Goal: Transaction & Acquisition: Purchase product/service

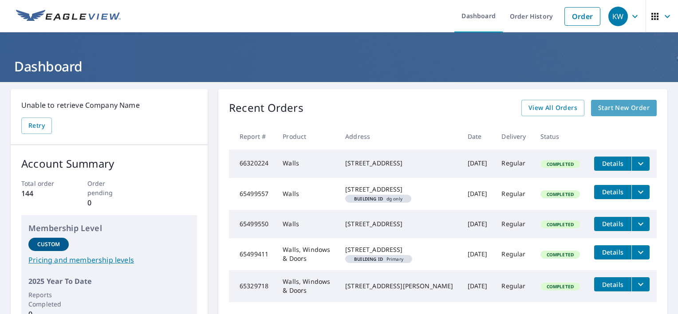
click at [564, 105] on span "Start New Order" at bounding box center [623, 107] width 51 height 11
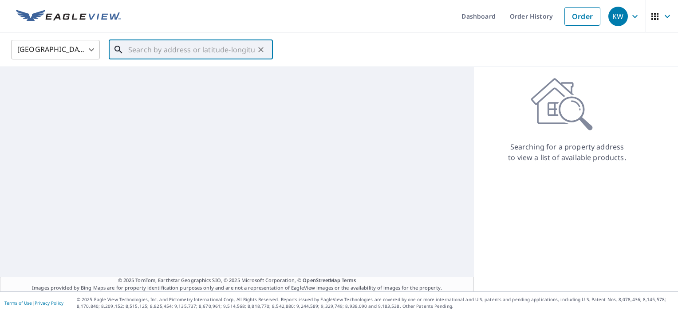
click at [135, 48] on input "text" at bounding box center [191, 49] width 126 height 25
paste input "[STREET_ADDRESS][PERSON_NAME]"
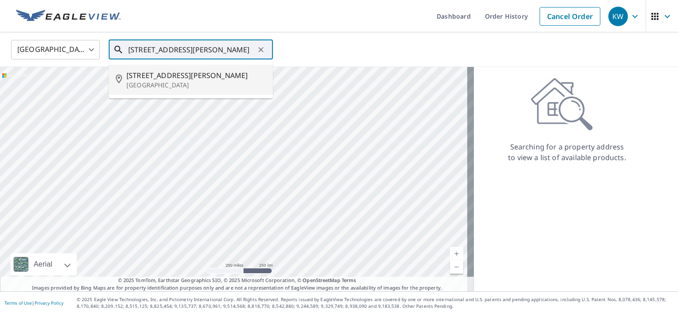
click at [151, 75] on span "[STREET_ADDRESS][PERSON_NAME]" at bounding box center [195, 75] width 139 height 11
type input "[STREET_ADDRESS][PERSON_NAME]"
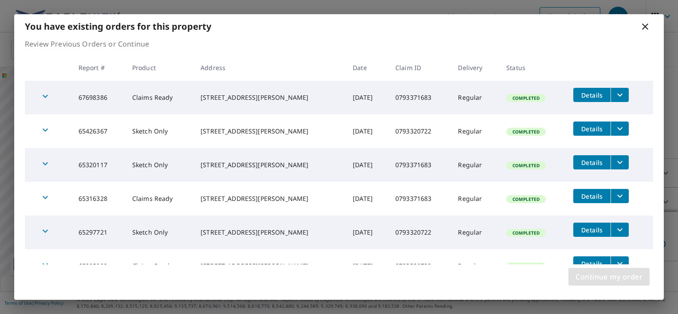
click at [564, 250] on span "Continue my order" at bounding box center [608, 277] width 67 height 12
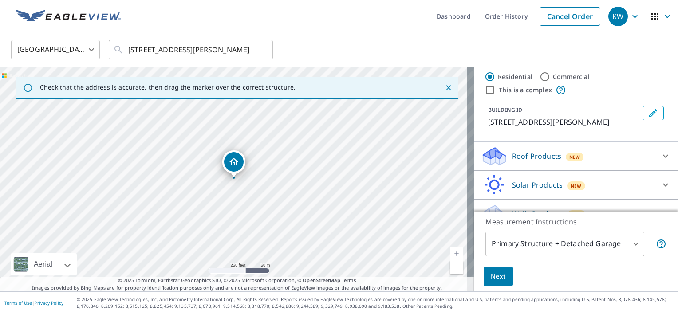
scroll to position [33, 0]
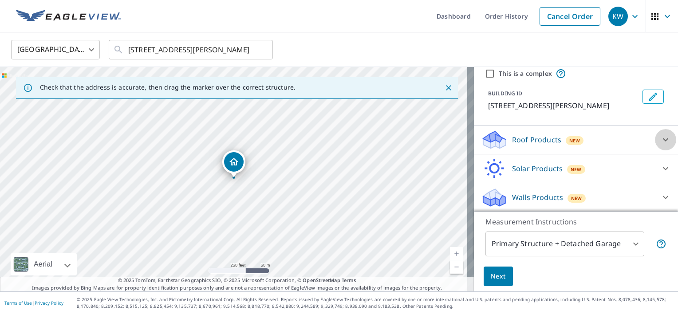
click at [564, 138] on icon at bounding box center [665, 139] width 11 height 11
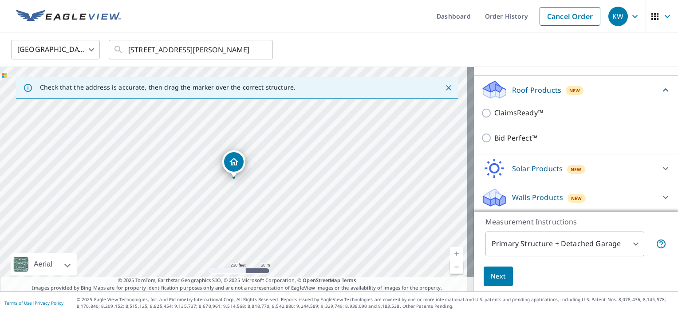
scroll to position [0, 0]
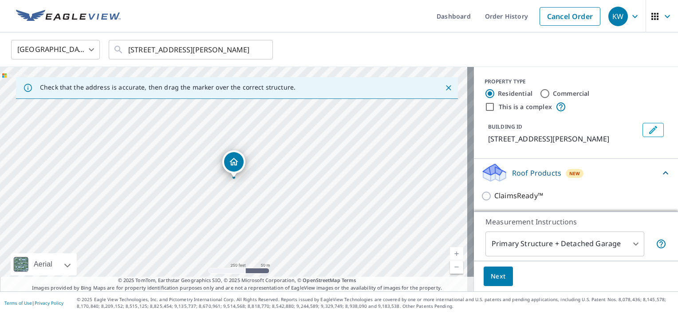
click at [564, 173] on icon at bounding box center [665, 172] width 5 height 3
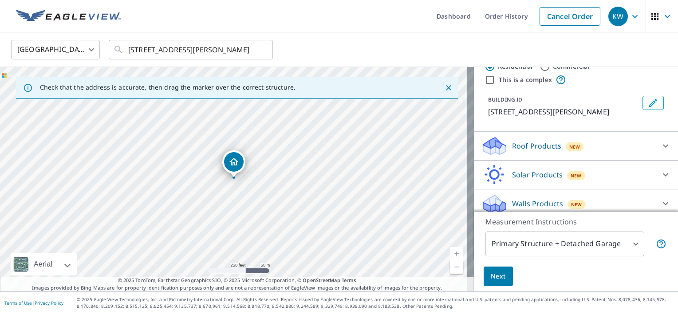
scroll to position [33, 0]
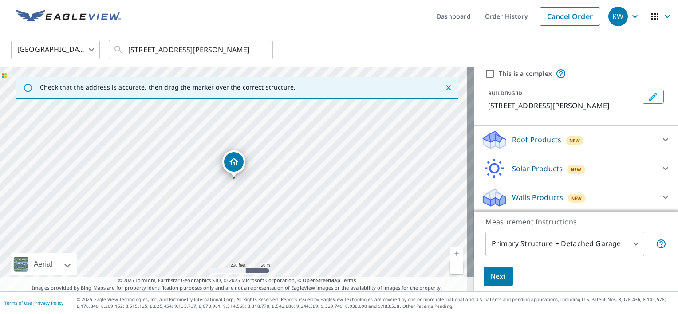
click at [564, 196] on icon at bounding box center [665, 197] width 5 height 3
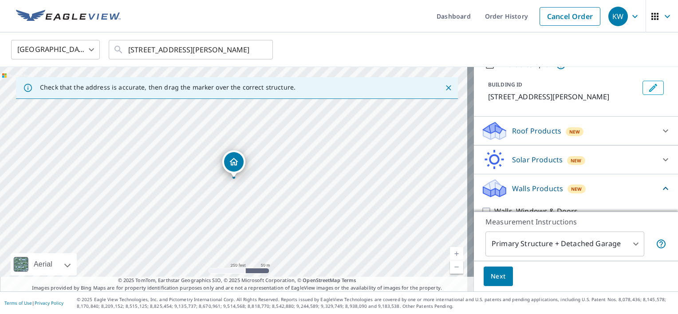
scroll to position [58, 0]
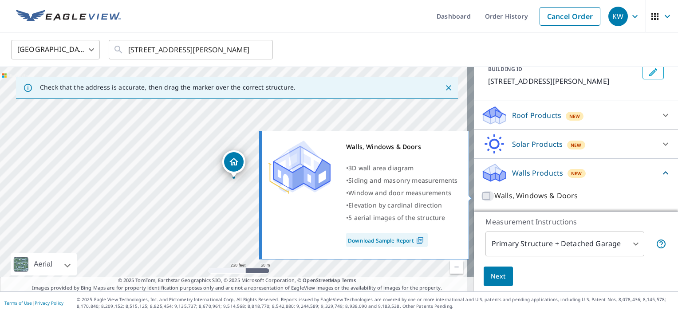
click at [481, 197] on input "Walls, Windows & Doors" at bounding box center [487, 196] width 13 height 11
checkbox input "true"
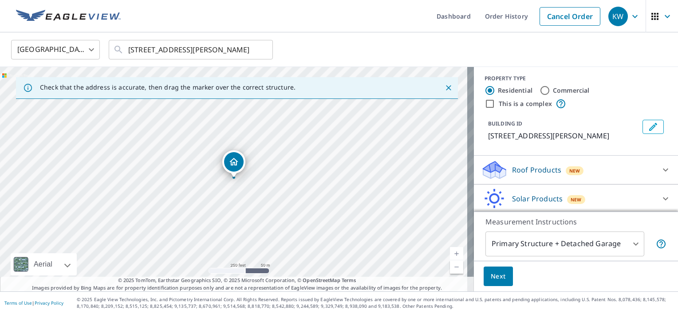
scroll to position [0, 0]
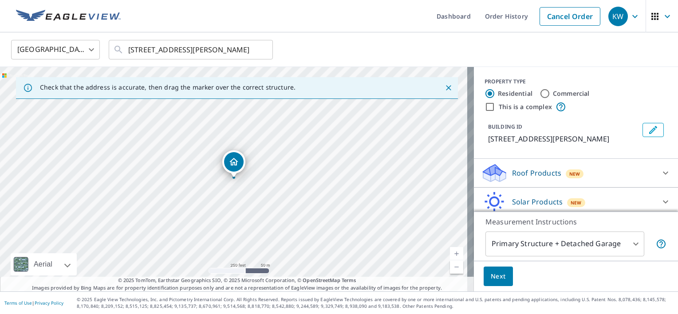
click at [484, 93] on input "Residential" at bounding box center [489, 93] width 11 height 11
click at [564, 170] on icon at bounding box center [665, 173] width 11 height 11
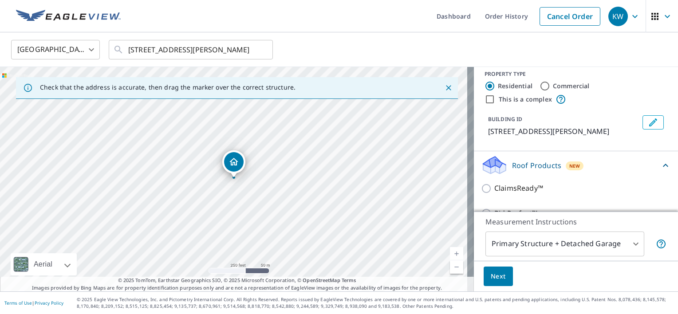
scroll to position [52, 0]
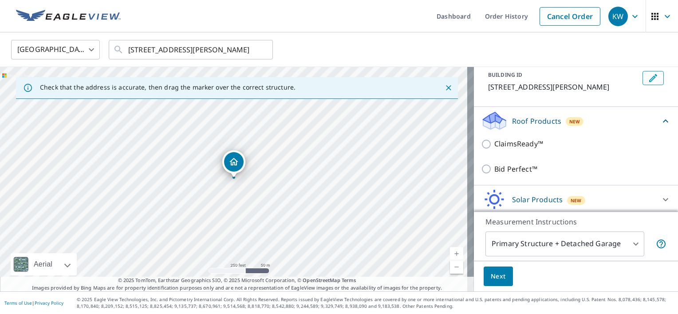
click at [564, 119] on icon at bounding box center [665, 121] width 11 height 11
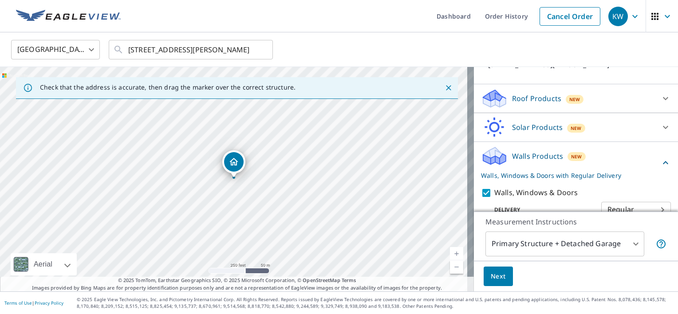
scroll to position [91, 0]
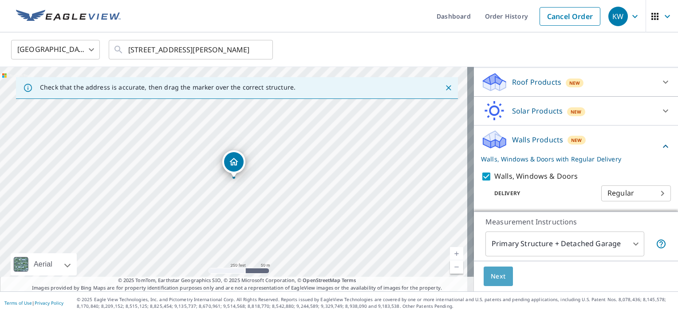
click at [491, 250] on span "Next" at bounding box center [498, 276] width 15 height 11
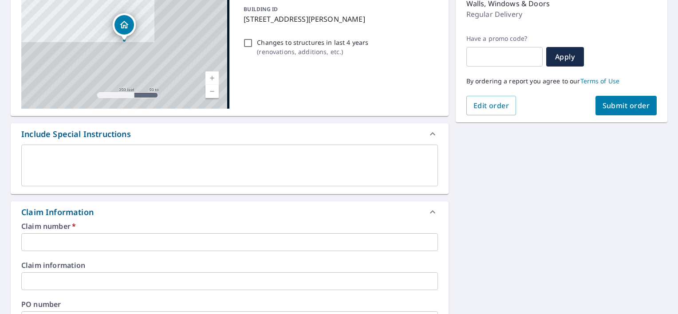
scroll to position [133, 0]
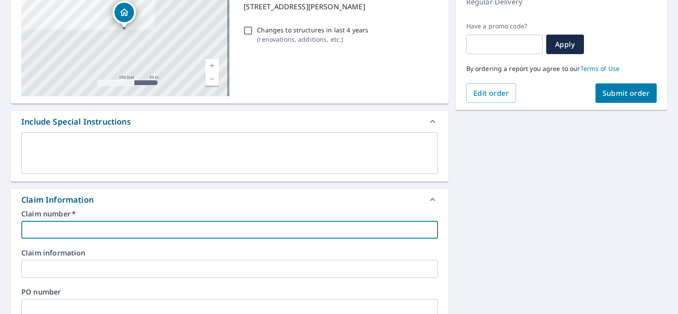
click at [113, 232] on input "text" at bounding box center [229, 230] width 417 height 18
paste input "793371683"
type input "0793371683"
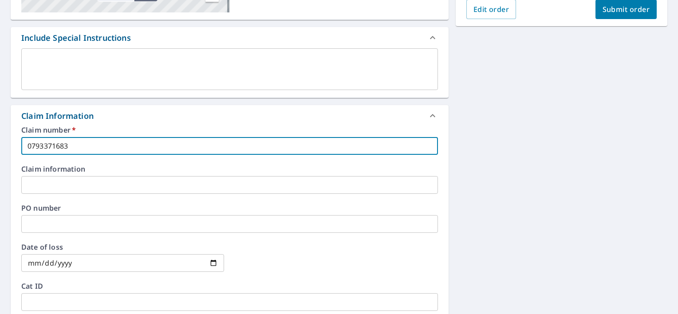
scroll to position [222, 0]
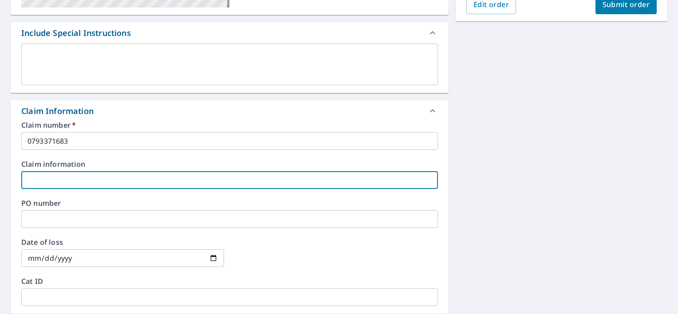
click at [81, 181] on input "text" at bounding box center [229, 180] width 417 height 18
type input "[PERSON_NAME]"
click at [153, 250] on input "date" at bounding box center [122, 258] width 203 height 18
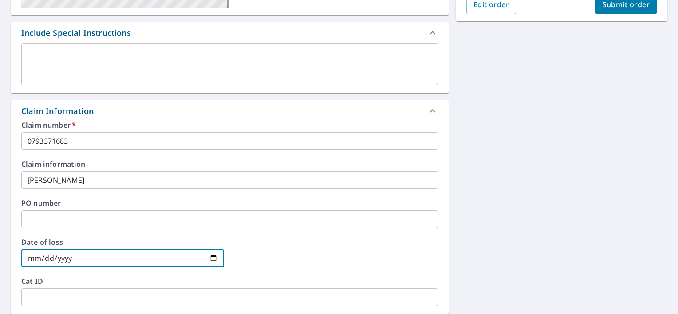
click at [210, 250] on input "date" at bounding box center [122, 258] width 203 height 18
type input "[DATE]"
click at [270, 250] on div at bounding box center [336, 258] width 203 height 39
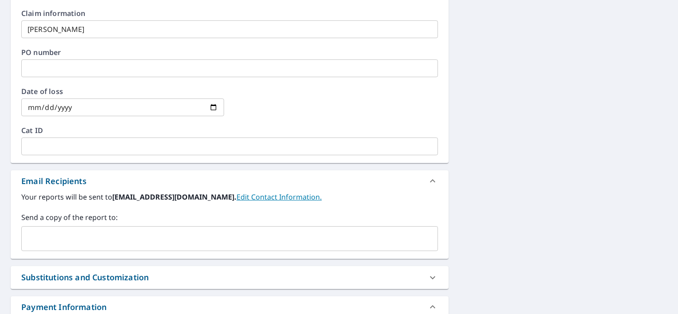
scroll to position [399, 0]
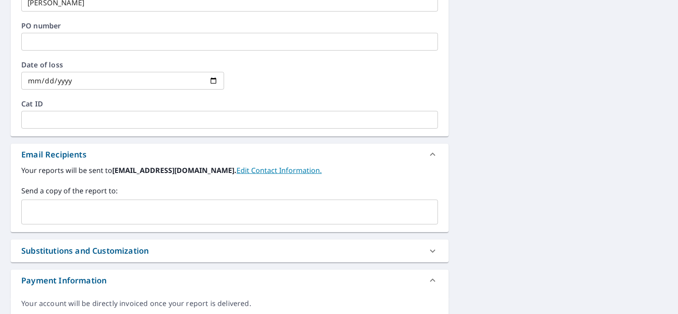
click at [144, 216] on input "text" at bounding box center [222, 212] width 395 height 17
click at [115, 170] on b "[EMAIL_ADDRESS][DOMAIN_NAME]." at bounding box center [174, 170] width 124 height 10
drag, startPoint x: 112, startPoint y: 169, endPoint x: 179, endPoint y: 172, distance: 67.5
click at [179, 172] on label "Your reports will be sent to [EMAIL_ADDRESS][DOMAIN_NAME]. Edit Contact Informa…" at bounding box center [229, 170] width 417 height 11
drag, startPoint x: 179, startPoint y: 172, endPoint x: 170, endPoint y: 170, distance: 9.0
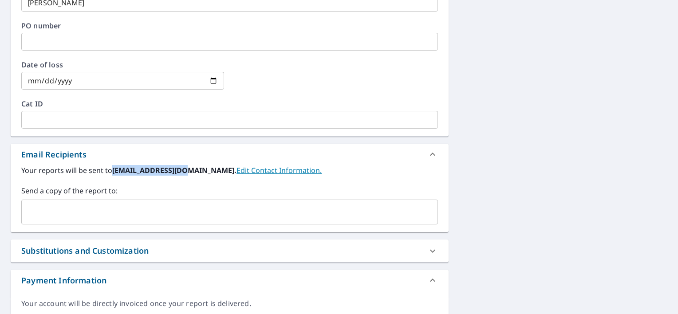
copy b "[EMAIL_ADDRESS][DOMAIN_NAME]"
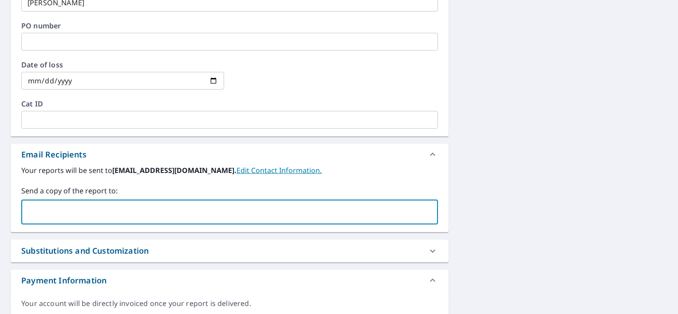
click at [89, 213] on input "text" at bounding box center [222, 212] width 395 height 17
paste input "[EMAIL_ADDRESS][DOMAIN_NAME]"
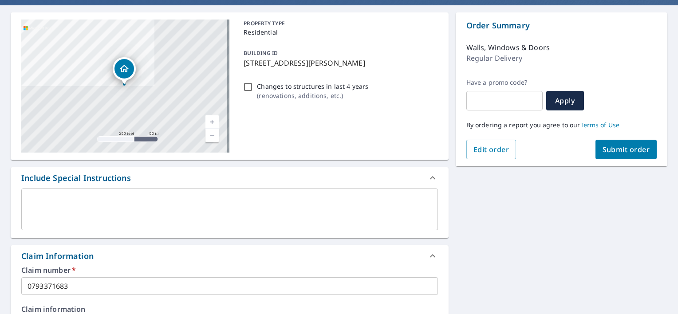
scroll to position [75, 0]
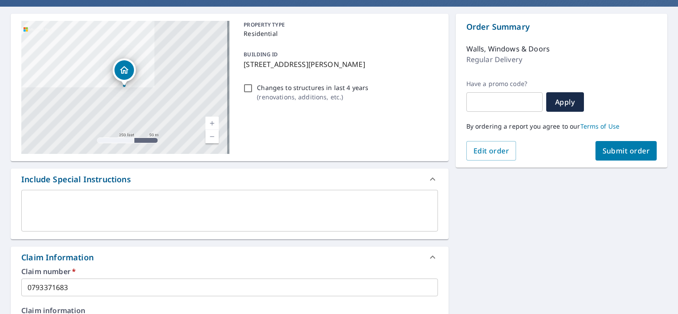
type input "[EMAIL_ADDRESS][DOMAIN_NAME]"
click at [564, 153] on span "Submit order" at bounding box center [625, 151] width 47 height 10
